Goal: Information Seeking & Learning: Learn about a topic

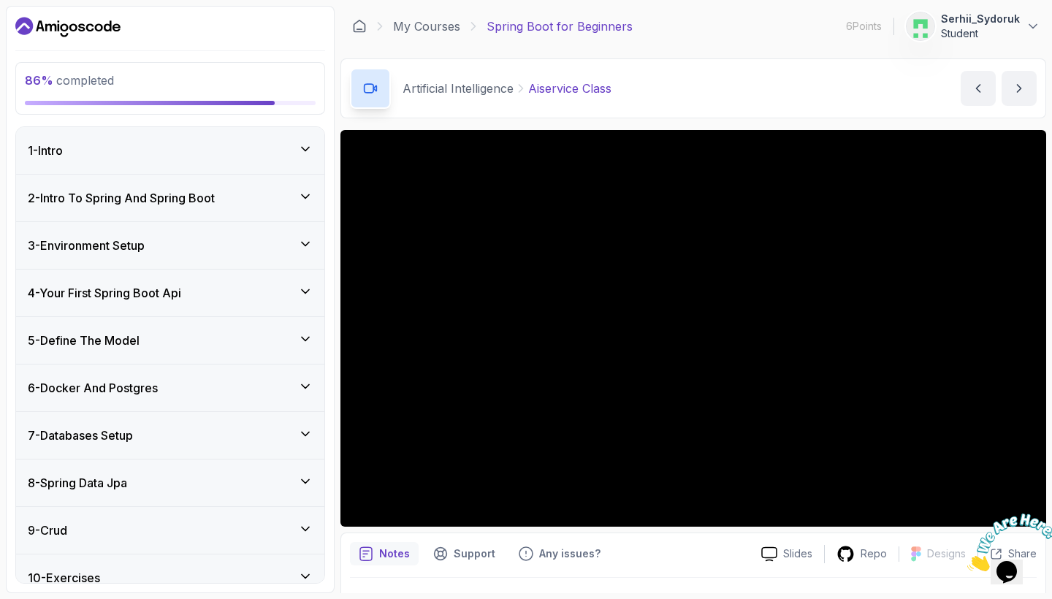
scroll to position [464, 0]
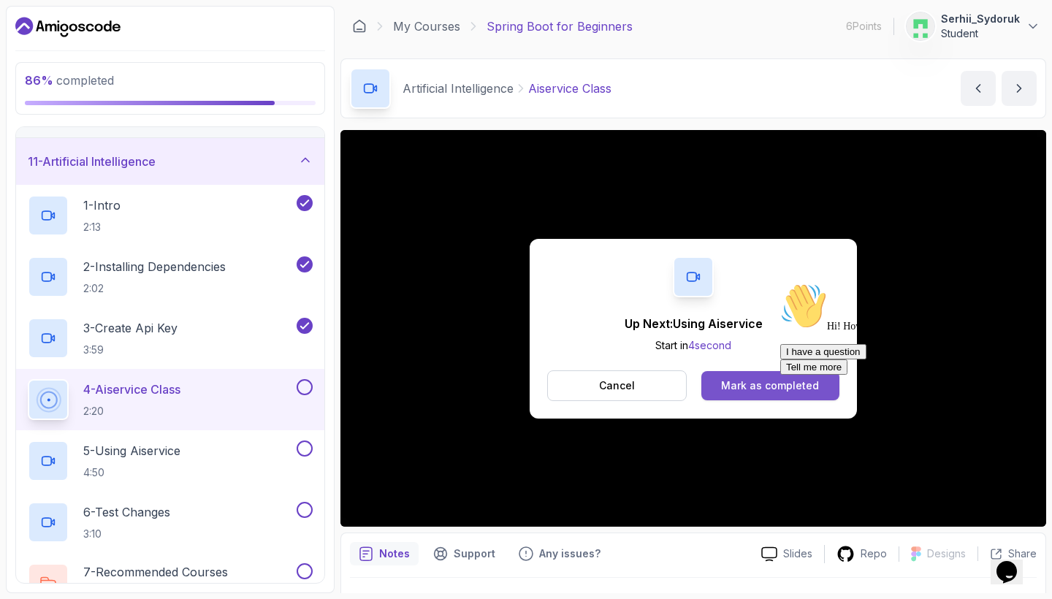
click at [736, 386] on div "Mark as completed" at bounding box center [770, 385] width 98 height 15
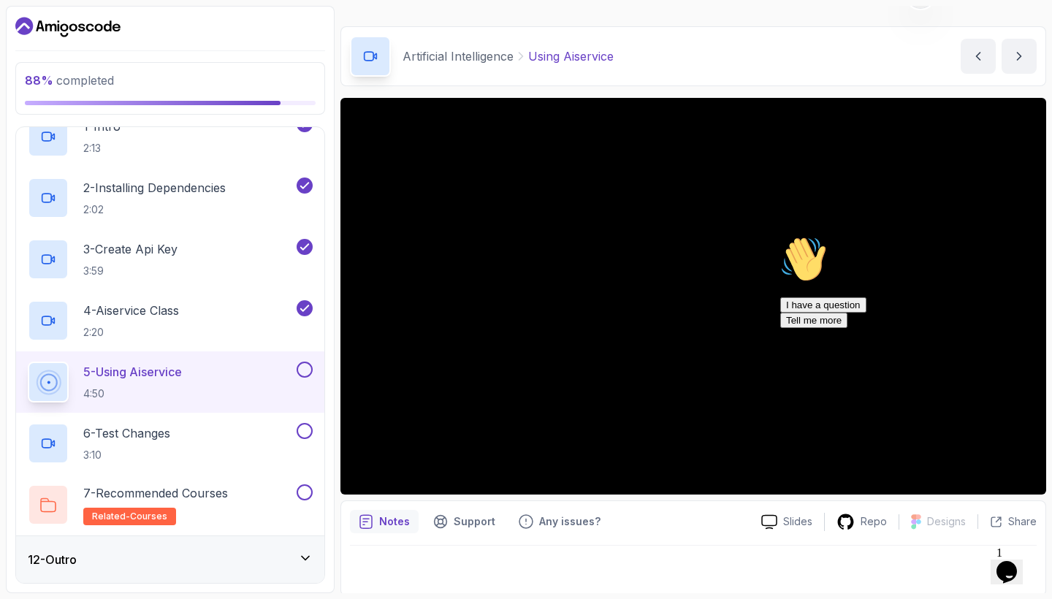
scroll to position [543, 0]
click at [1028, 328] on div "Hi! How can we help? I have a question Tell me more" at bounding box center [911, 282] width 263 height 92
click at [780, 236] on icon "Chat attention grabber" at bounding box center [780, 236] width 0 height 0
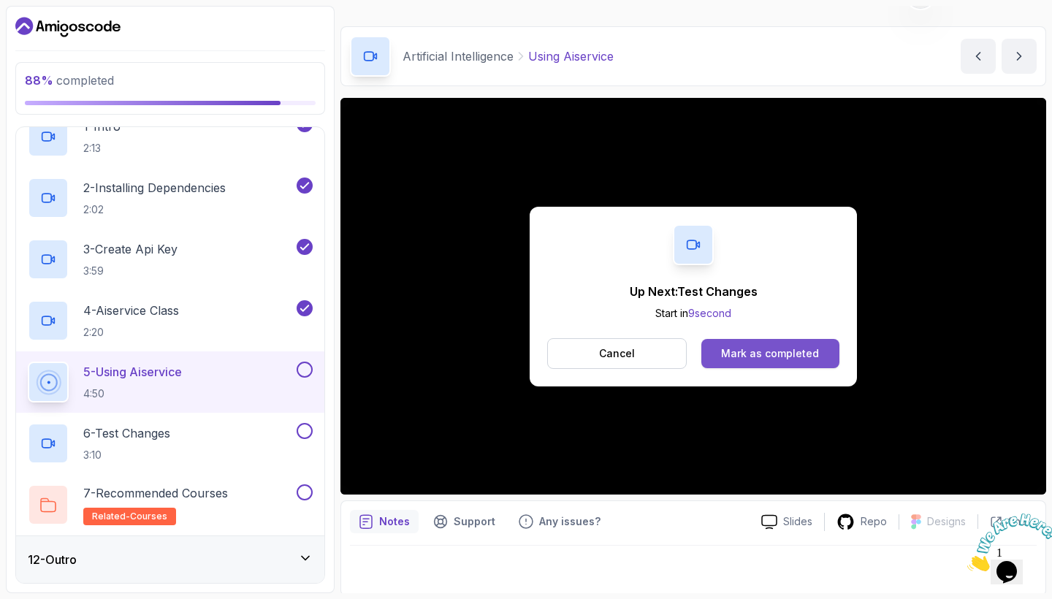
click at [751, 355] on div "Mark as completed" at bounding box center [770, 353] width 98 height 15
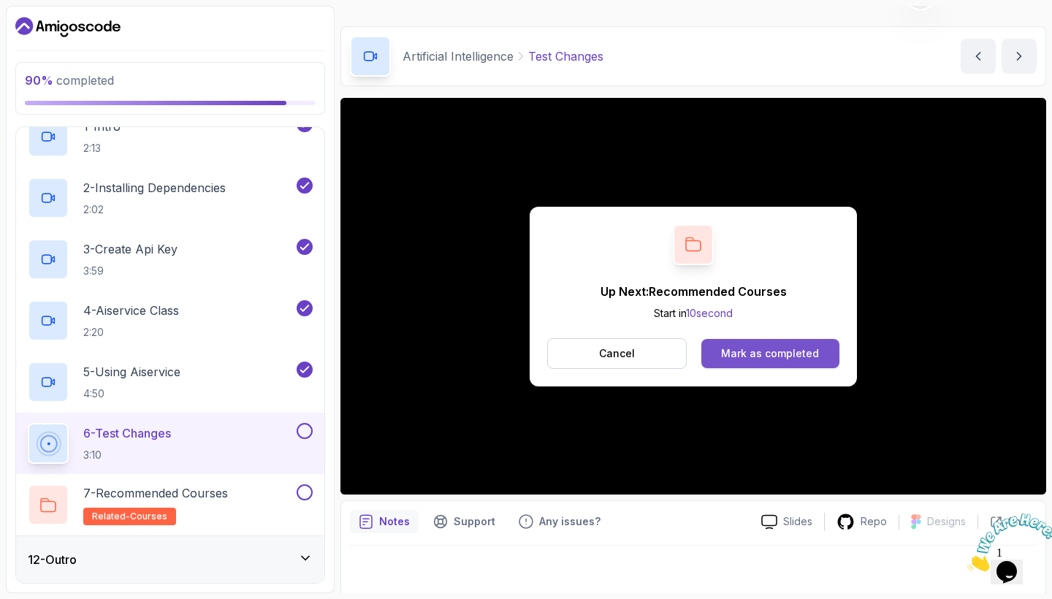
click at [809, 355] on div "Mark as completed" at bounding box center [770, 353] width 98 height 15
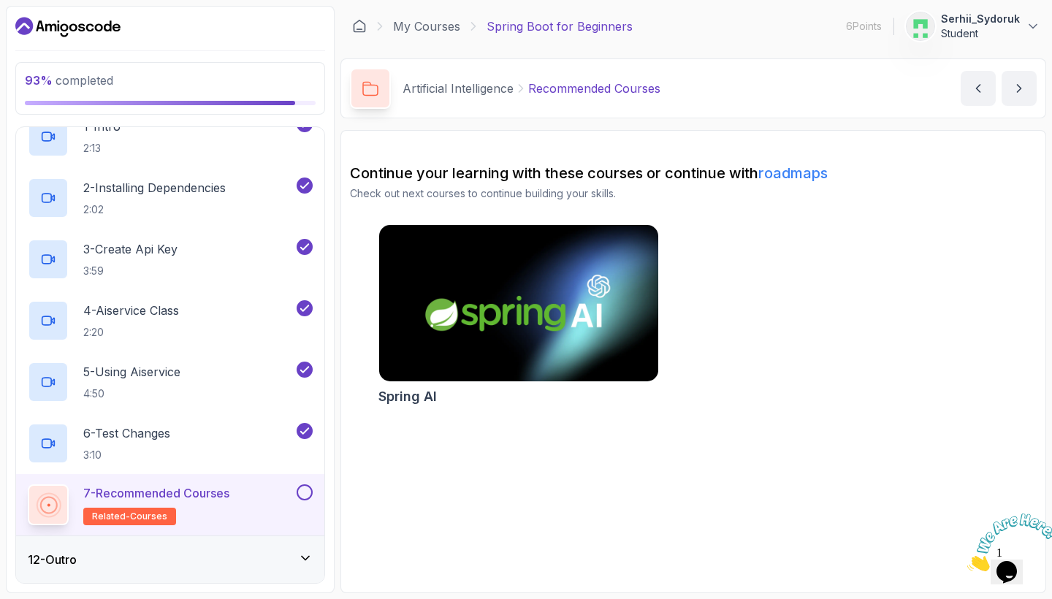
click at [524, 251] on img at bounding box center [518, 303] width 293 height 164
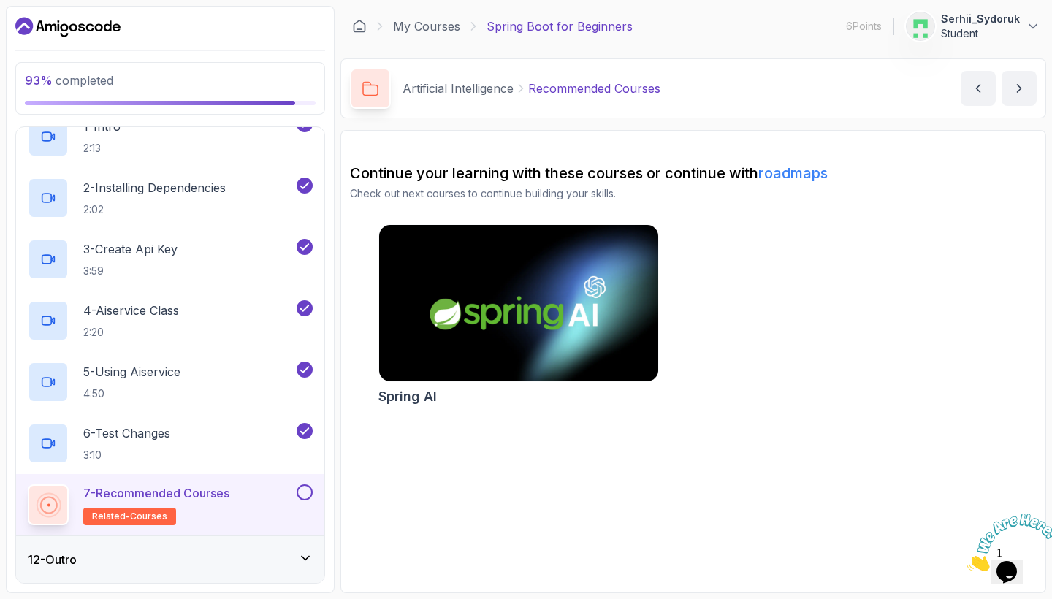
click at [310, 497] on button at bounding box center [305, 492] width 16 height 16
click at [309, 552] on icon at bounding box center [305, 558] width 15 height 15
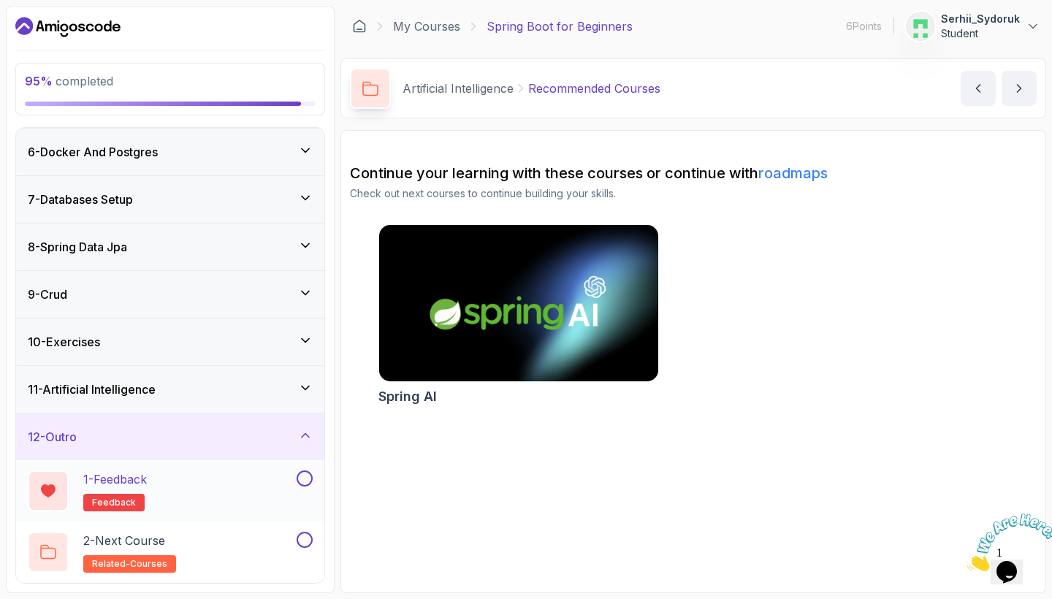
scroll to position [237, 0]
click at [165, 487] on div "1 - Feedback feedback" at bounding box center [161, 490] width 266 height 41
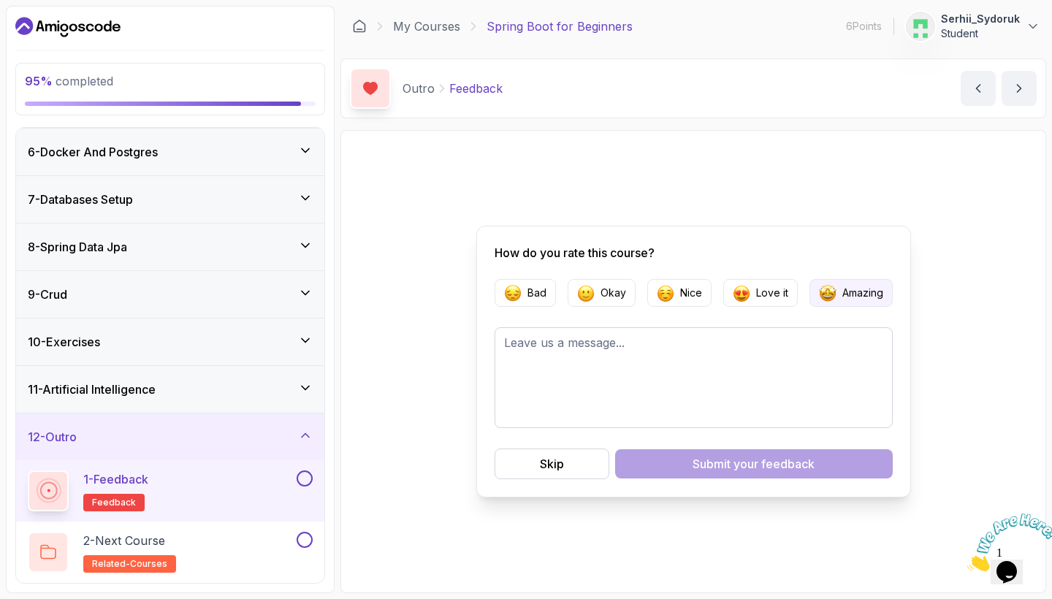
click at [859, 297] on p "Amazing" at bounding box center [862, 293] width 41 height 15
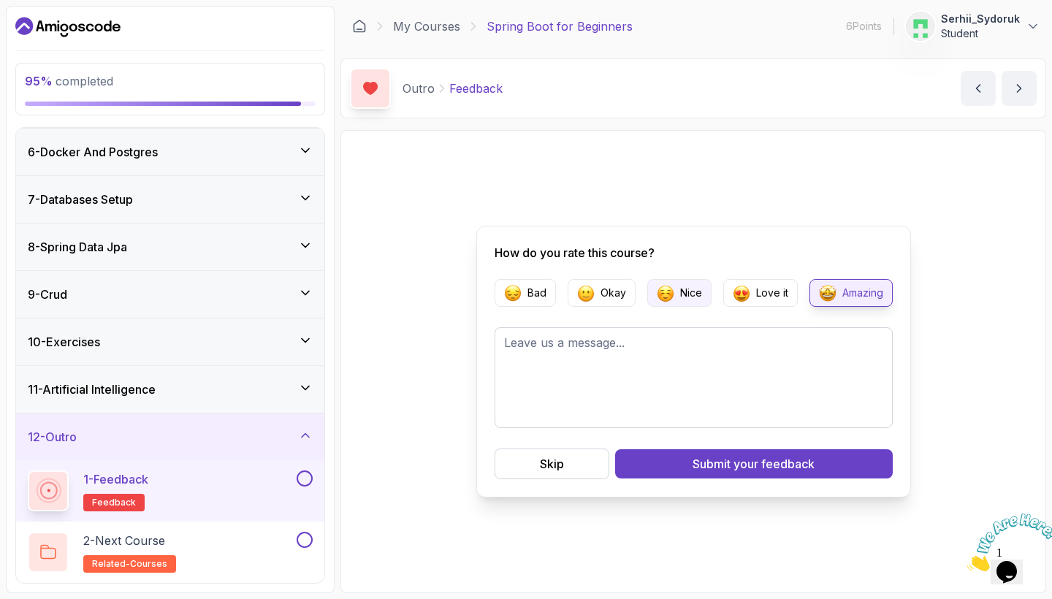
click at [691, 296] on p "Nice" at bounding box center [691, 293] width 22 height 15
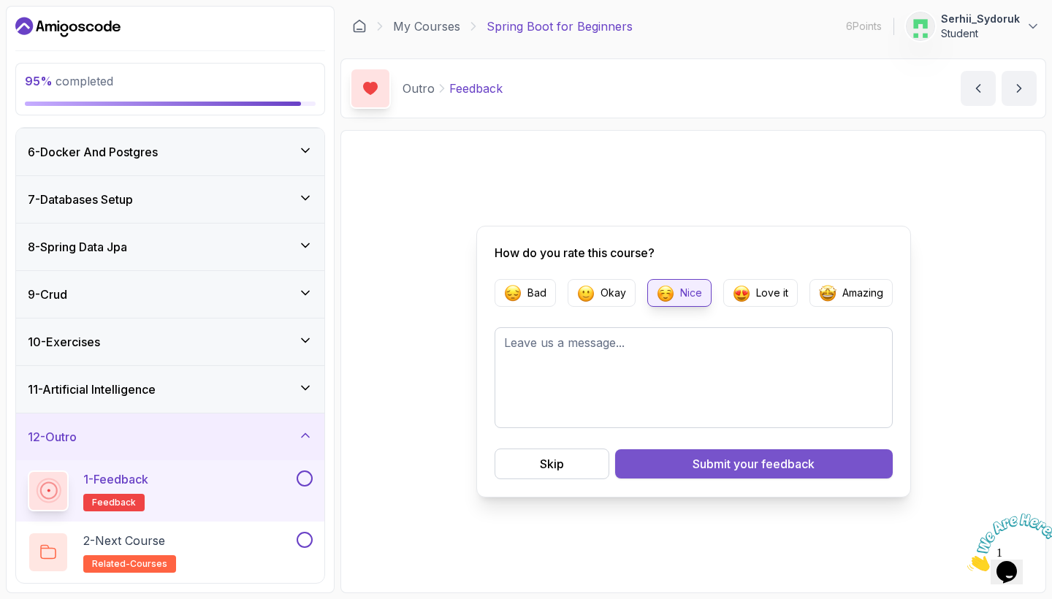
click at [679, 475] on button "Submit your feedback" at bounding box center [754, 463] width 278 height 29
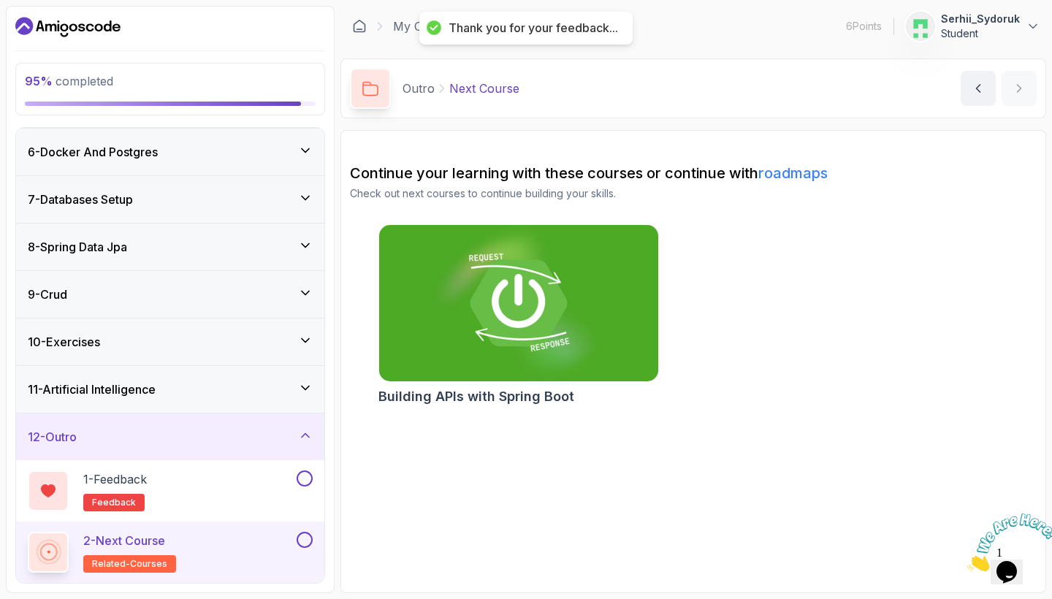
click at [522, 330] on img at bounding box center [518, 303] width 293 height 164
click at [309, 473] on button at bounding box center [305, 478] width 16 height 16
click at [309, 533] on button at bounding box center [305, 540] width 16 height 16
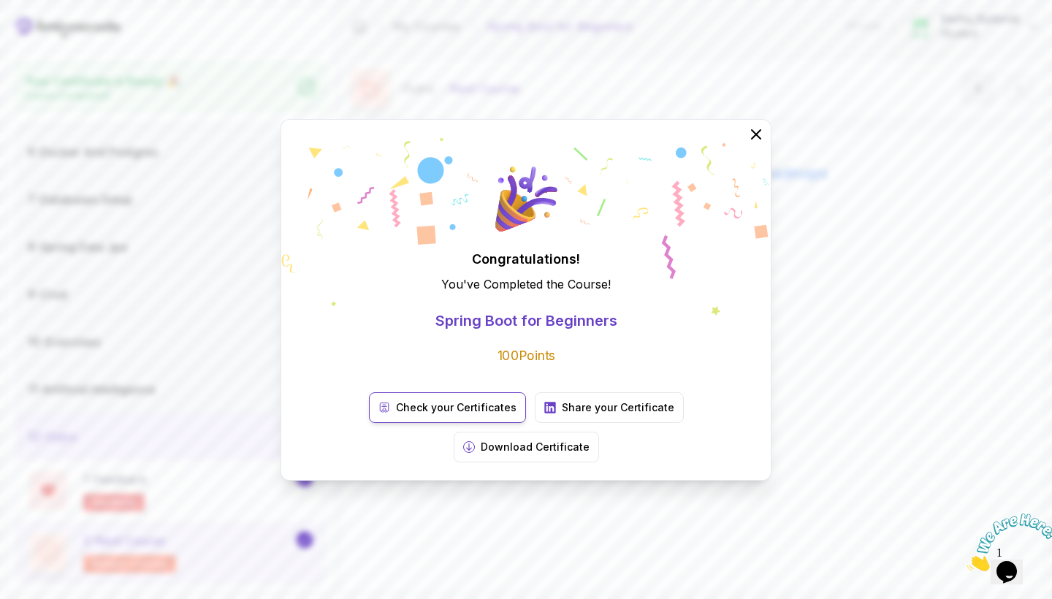
click at [424, 415] on p "Check your Certificates" at bounding box center [456, 407] width 121 height 15
click at [599, 432] on button "Download Certificate" at bounding box center [526, 447] width 145 height 31
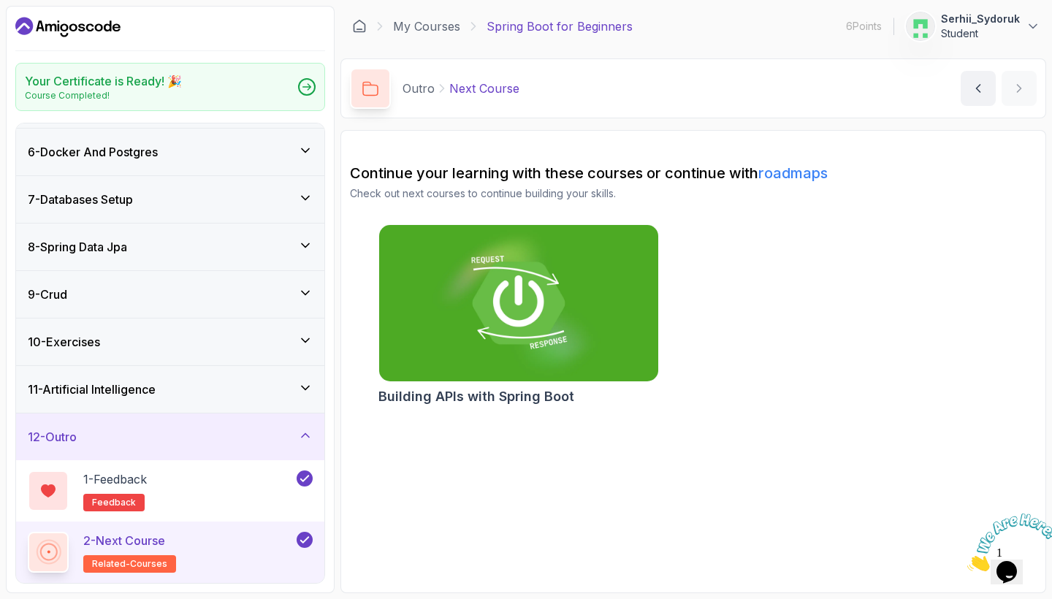
click at [99, 36] on icon "Dashboard" at bounding box center [67, 26] width 105 height 23
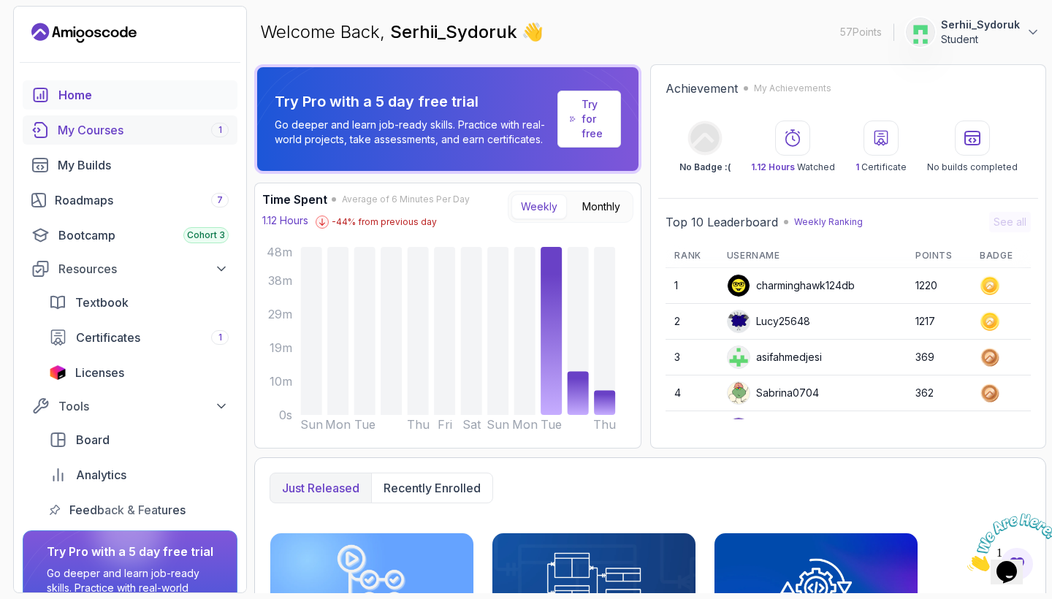
click at [110, 128] on div "My Courses 1" at bounding box center [143, 130] width 171 height 18
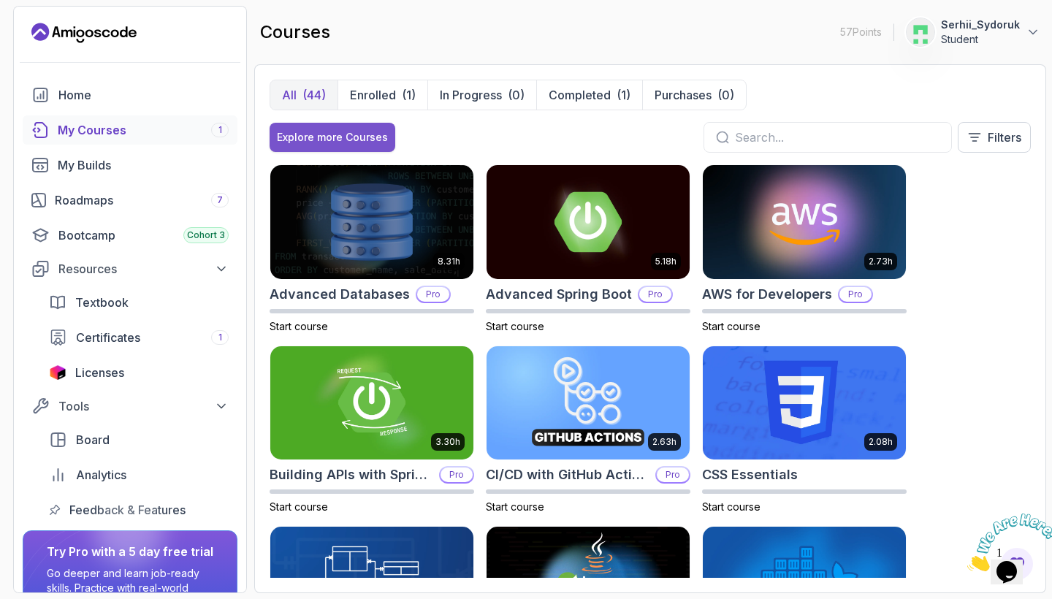
click at [358, 131] on div "Explore more Courses" at bounding box center [332, 137] width 111 height 15
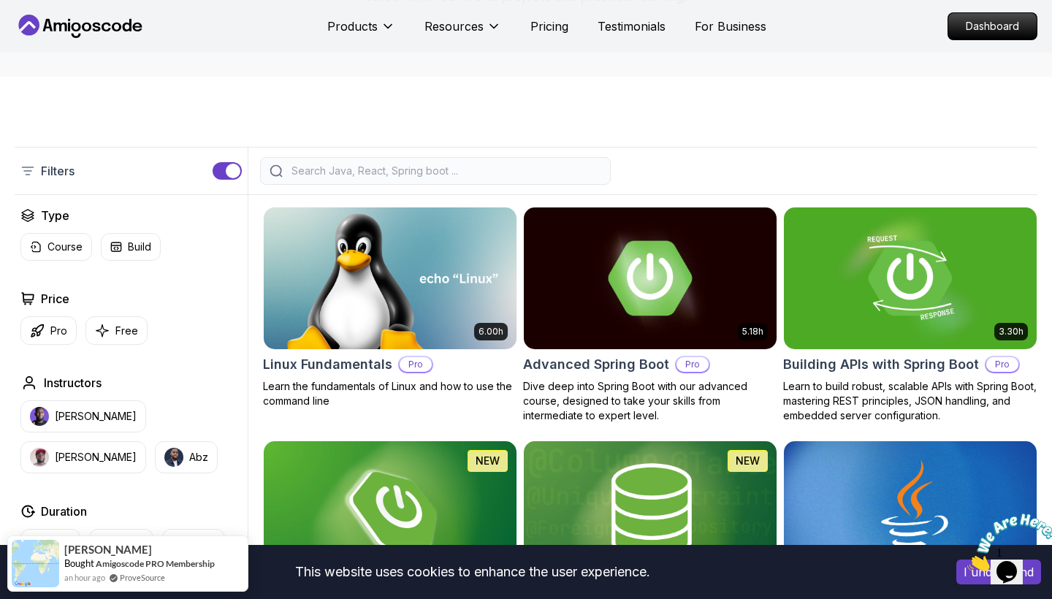
scroll to position [253, 0]
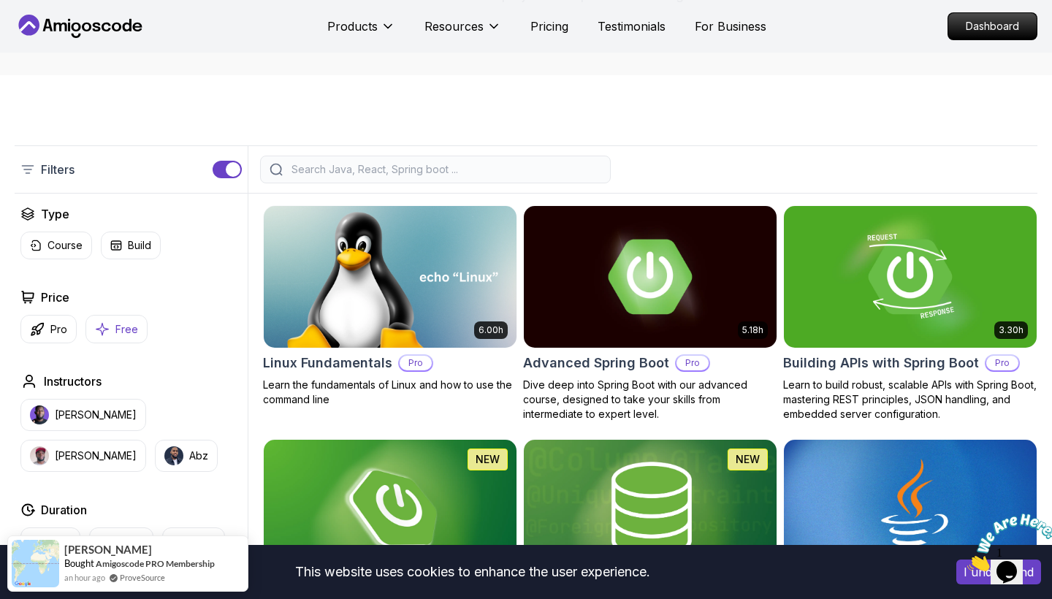
click at [107, 341] on button "Free" at bounding box center [116, 329] width 62 height 28
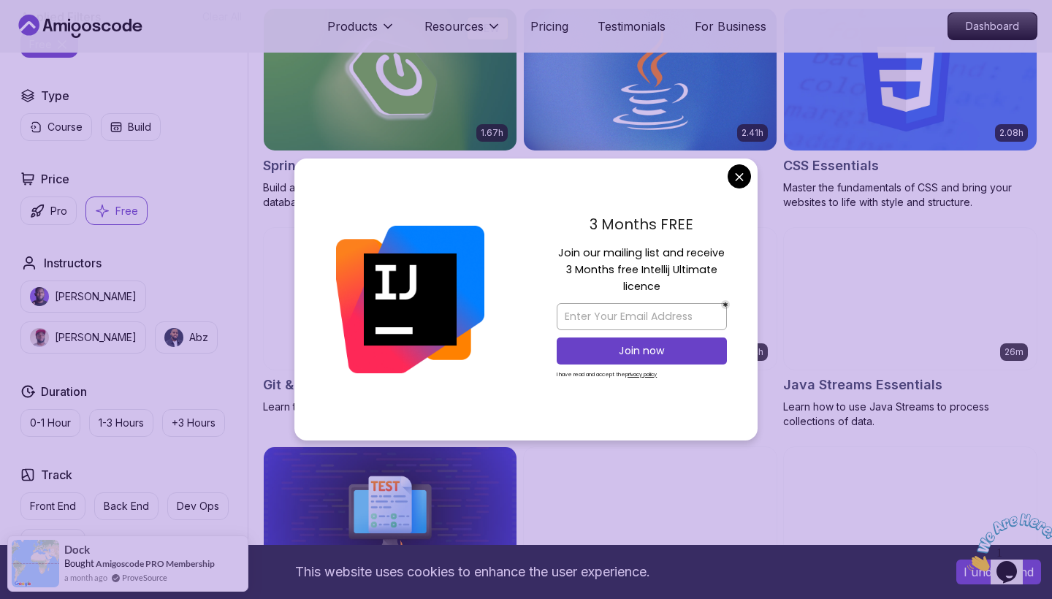
scroll to position [453, 0]
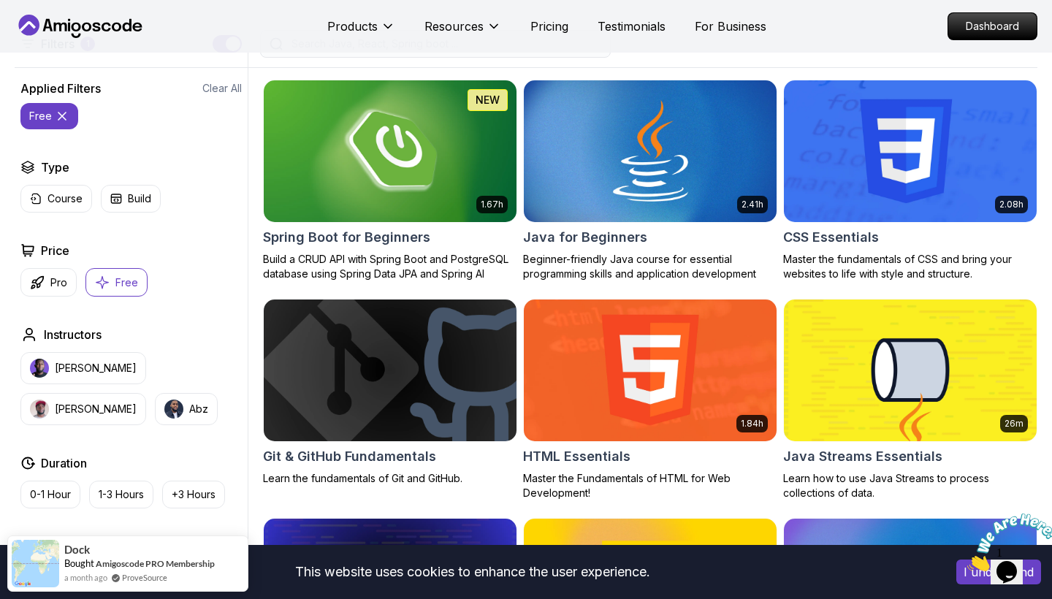
scroll to position [366, 0]
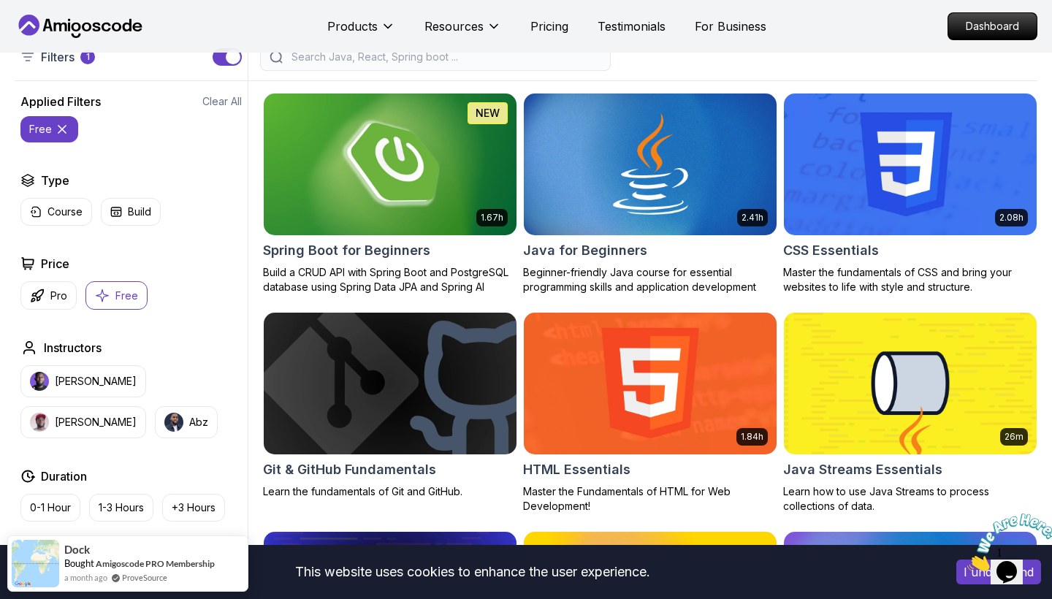
click at [431, 199] on img at bounding box center [389, 164] width 265 height 148
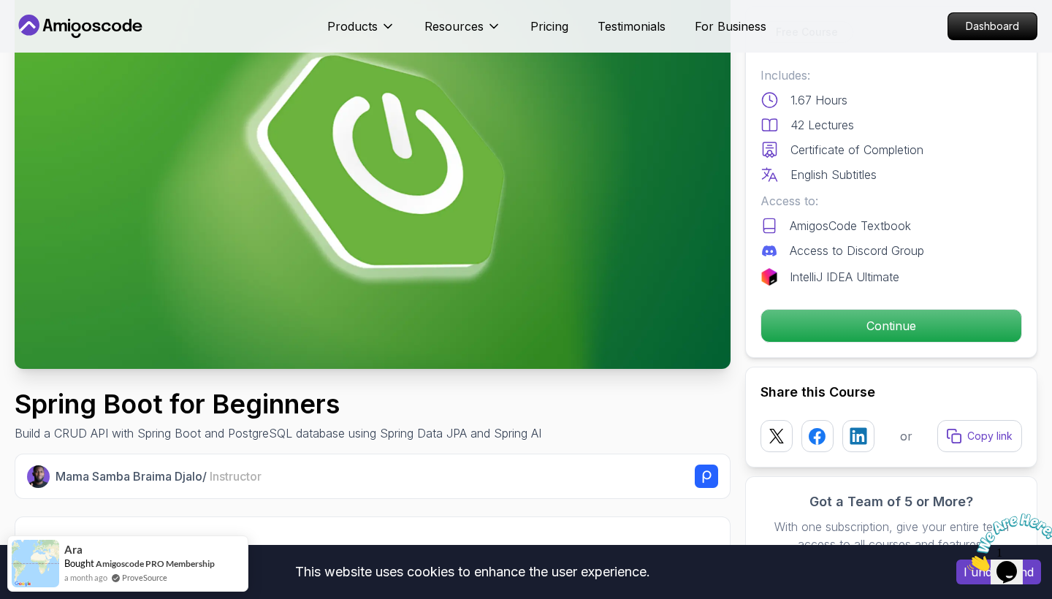
scroll to position [123, 0]
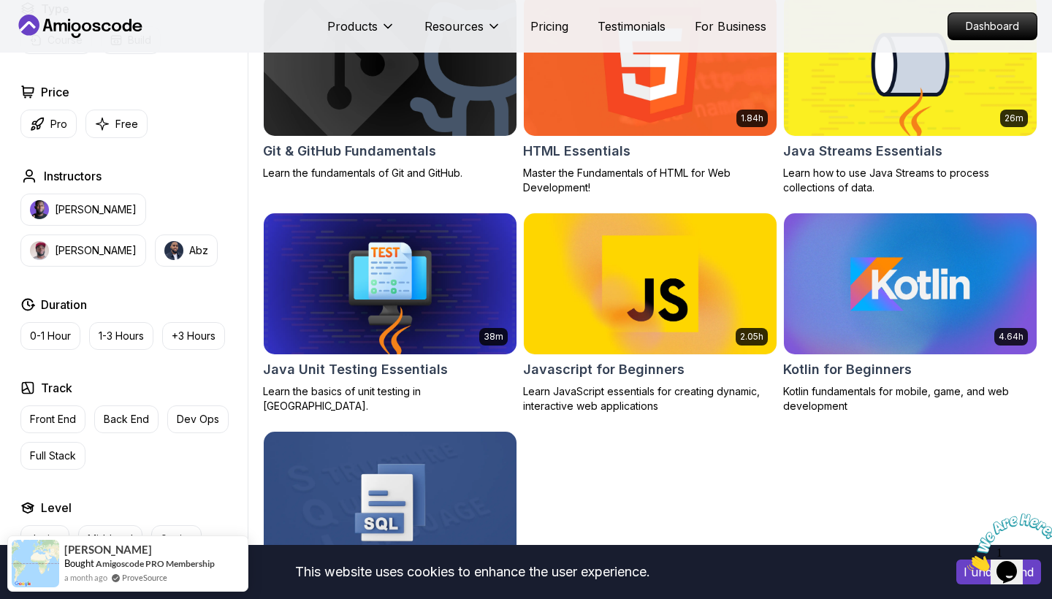
scroll to position [685, 0]
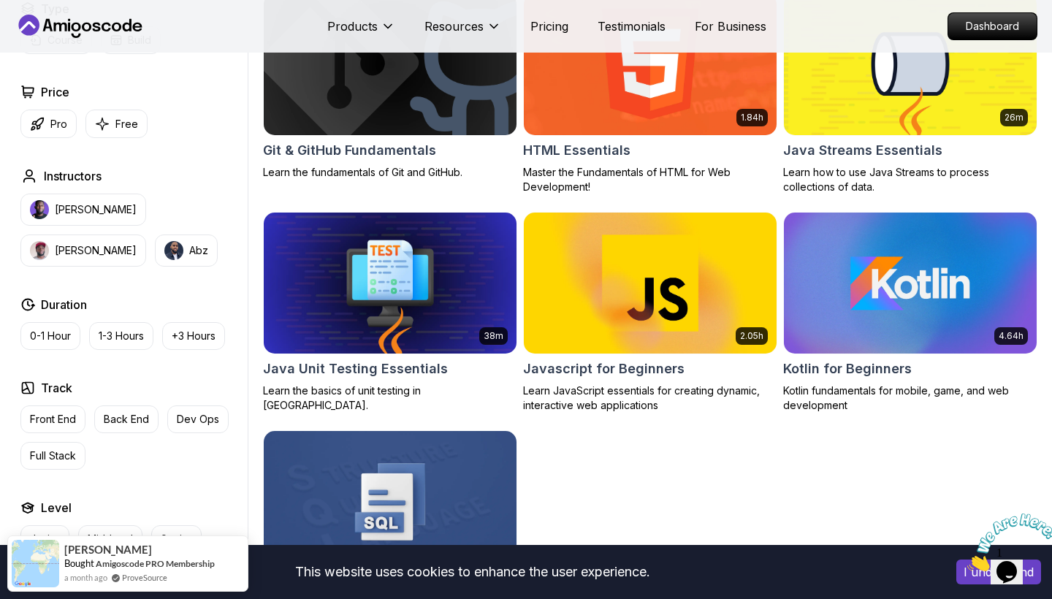
click at [416, 362] on h2 "Java Unit Testing Essentials" at bounding box center [355, 369] width 185 height 20
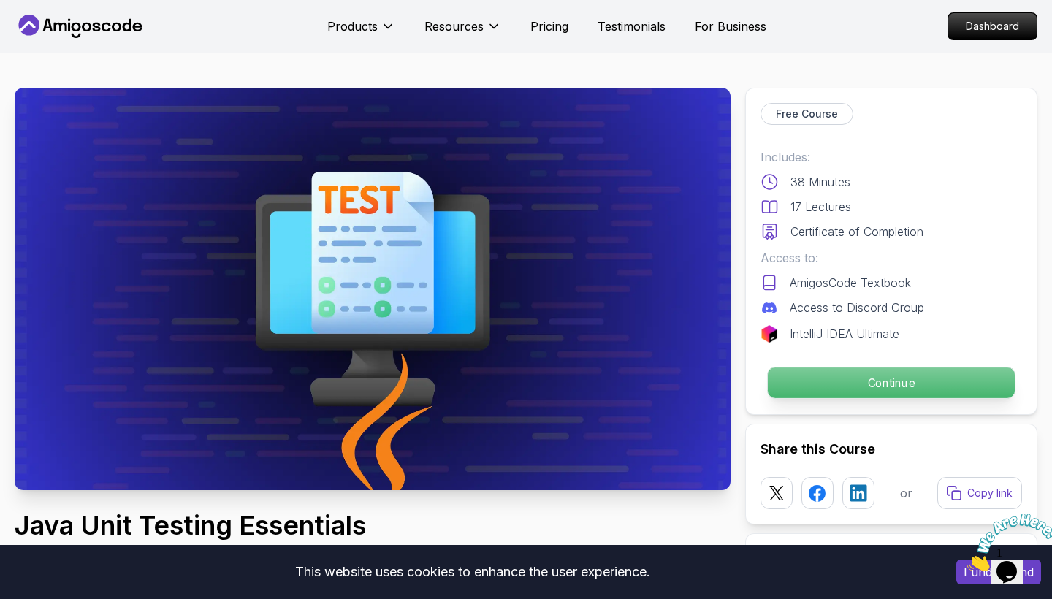
click at [833, 385] on p "Continue" at bounding box center [891, 382] width 247 height 31
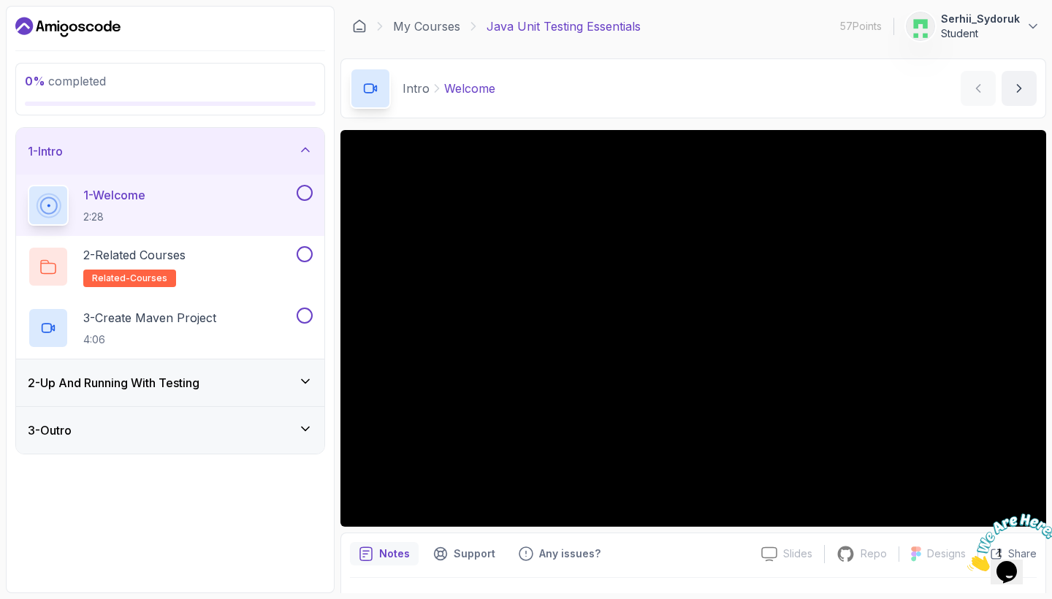
click at [878, 30] on p "57 Points" at bounding box center [861, 26] width 42 height 15
click at [963, 22] on p "Serhii_Sydoruk" at bounding box center [980, 19] width 79 height 15
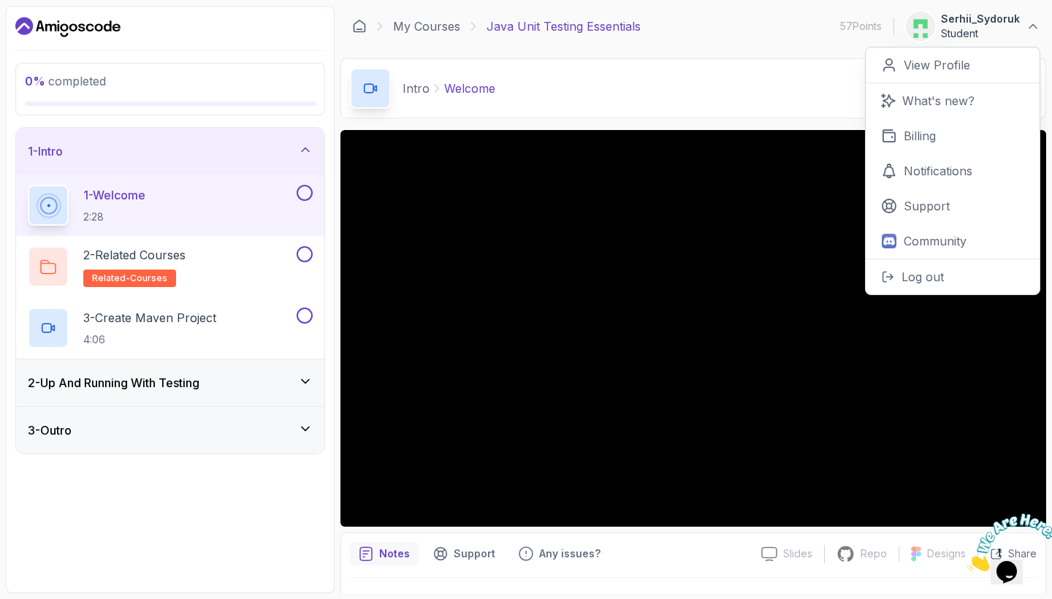
click at [786, 110] on div "Intro Welcome Welcome by [PERSON_NAME]" at bounding box center [693, 88] width 706 height 60
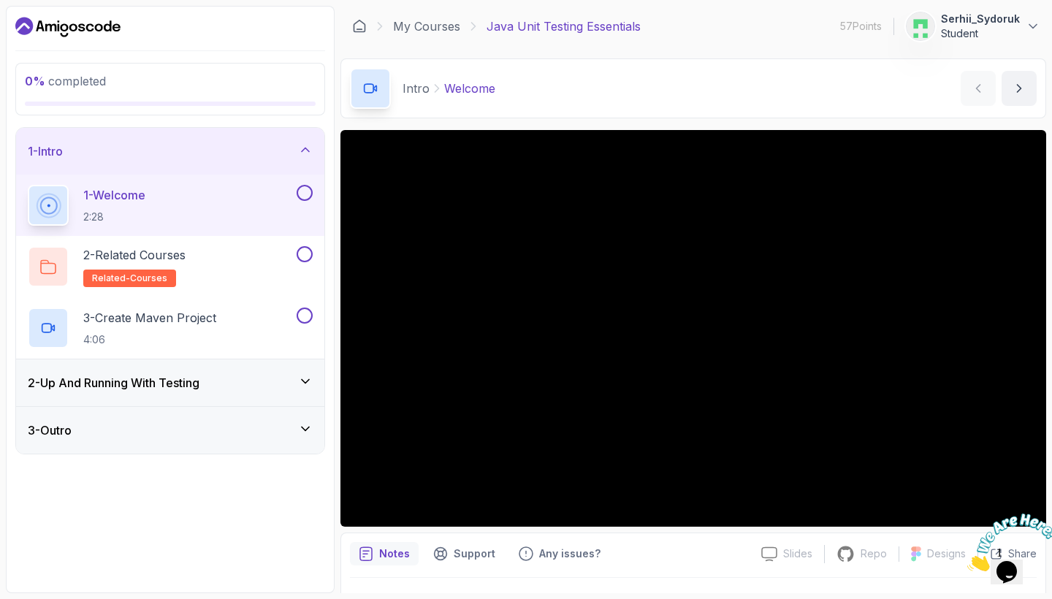
click at [991, 518] on div at bounding box center [1006, 542] width 79 height 58
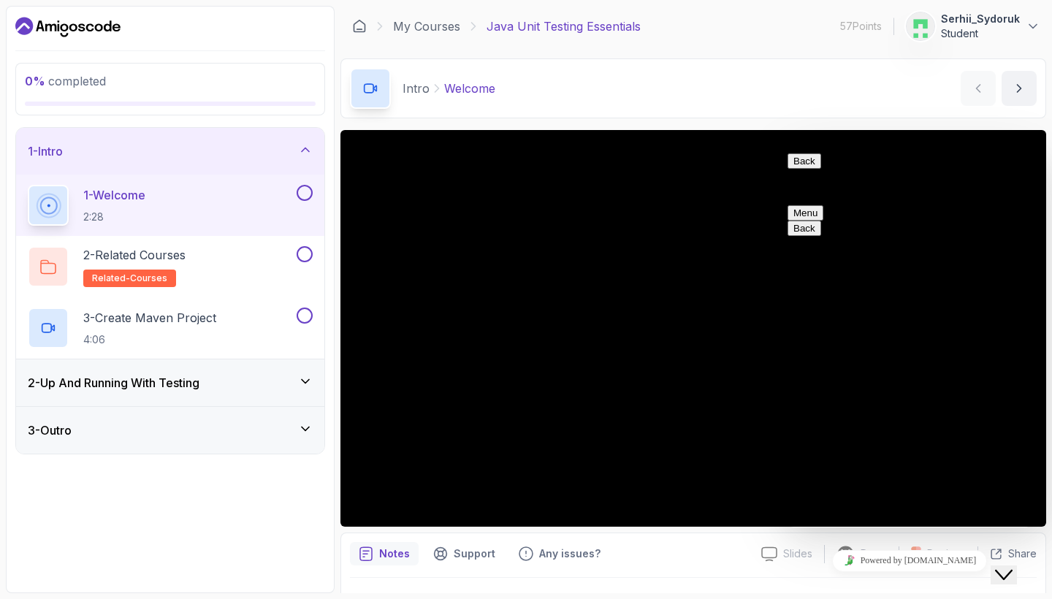
click at [803, 167] on button "Back" at bounding box center [804, 160] width 34 height 15
drag, startPoint x: 1021, startPoint y: 564, endPoint x: 1020, endPoint y: 547, distance: 16.8
click at [1012, 566] on div "Close Chat This icon closes the chat window." at bounding box center [1004, 575] width 18 height 18
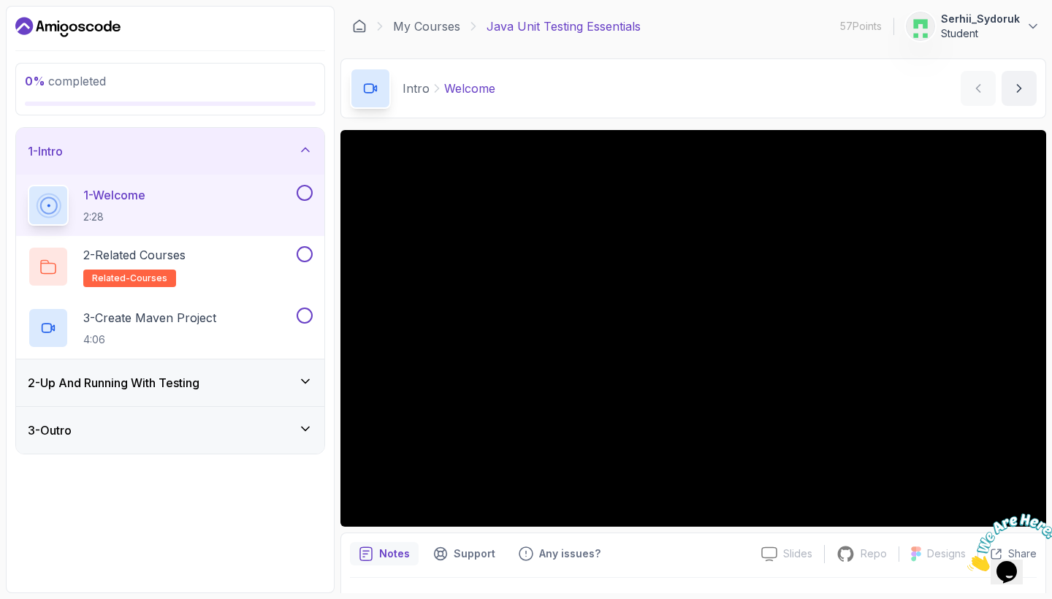
click at [990, 515] on div at bounding box center [1006, 542] width 79 height 58
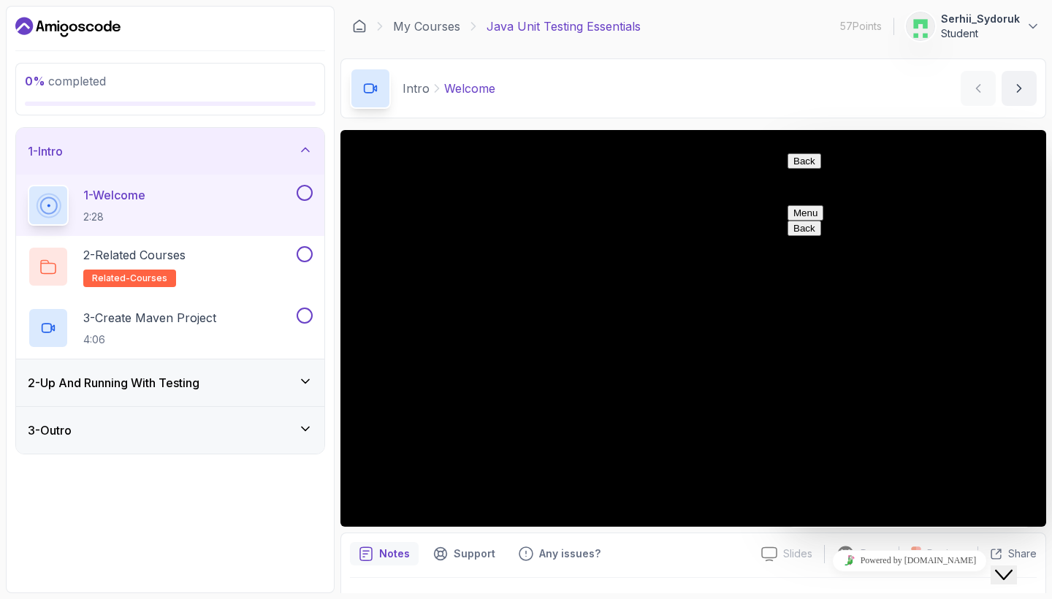
click at [809, 169] on button "Back" at bounding box center [804, 160] width 34 height 15
click at [974, 153] on div at bounding box center [909, 153] width 244 height 0
click at [1012, 570] on icon "$i18n('chat', 'chat_widget')" at bounding box center [1004, 575] width 18 height 10
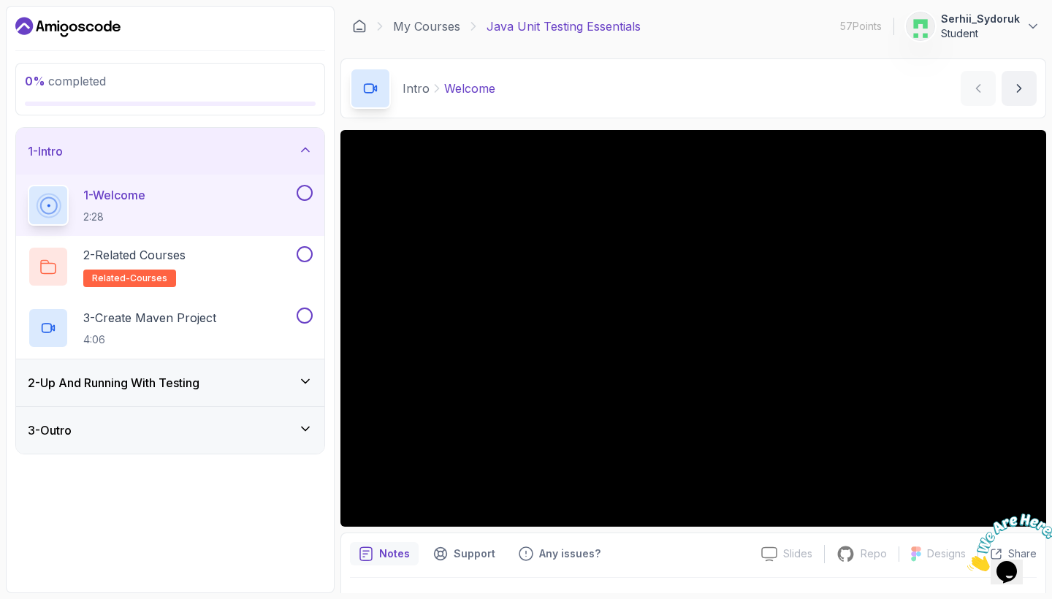
click at [984, 513] on div at bounding box center [1006, 542] width 79 height 58
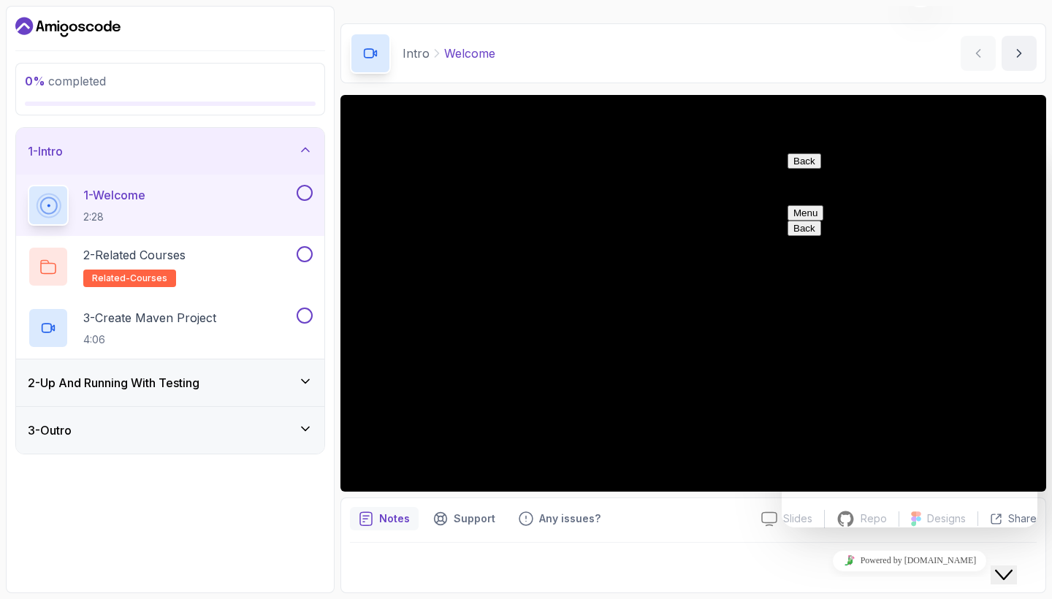
scroll to position [35, 0]
click at [1015, 565] on button "Close Chat This icon closes the chat window." at bounding box center [1003, 574] width 26 height 19
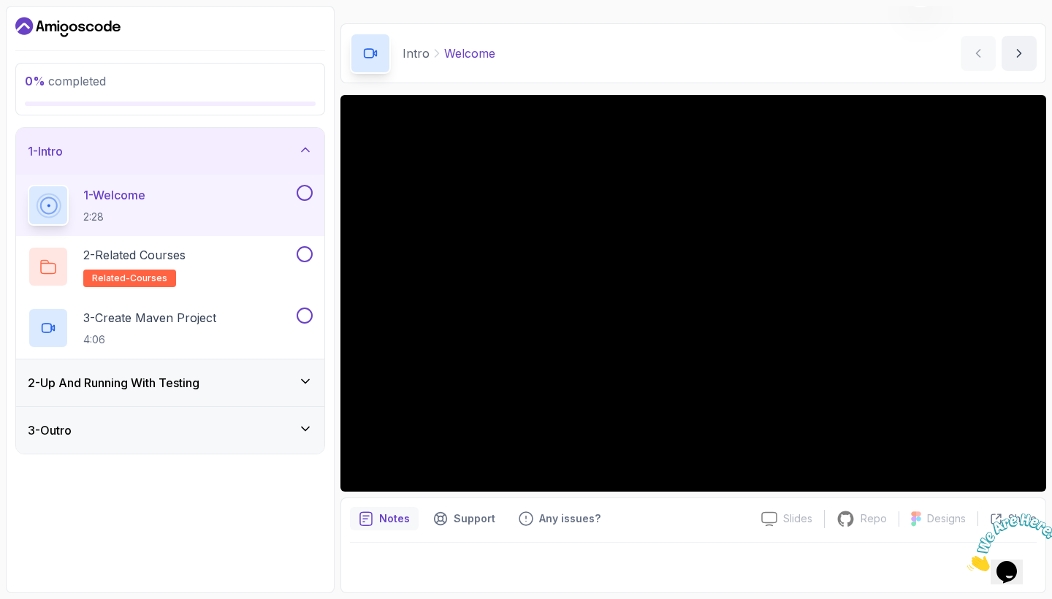
click at [967, 561] on icon "Close" at bounding box center [967, 567] width 0 height 12
click at [704, 538] on div "Notes Support Any issues? Slides Slides not available Repo Repository not avail…" at bounding box center [693, 545] width 706 height 96
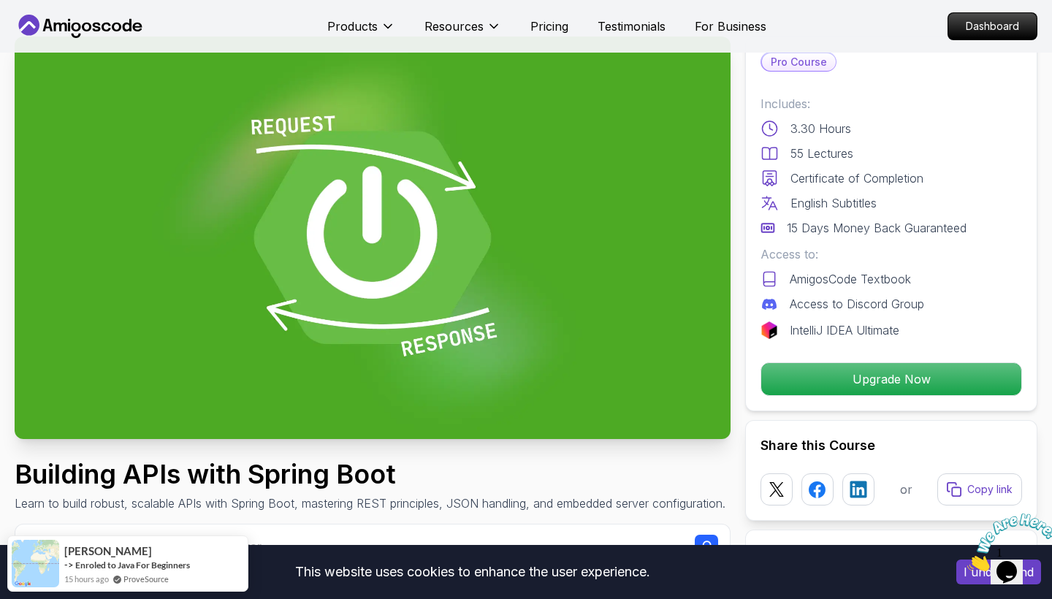
scroll to position [61, 0]
